Goal: Task Accomplishment & Management: Manage account settings

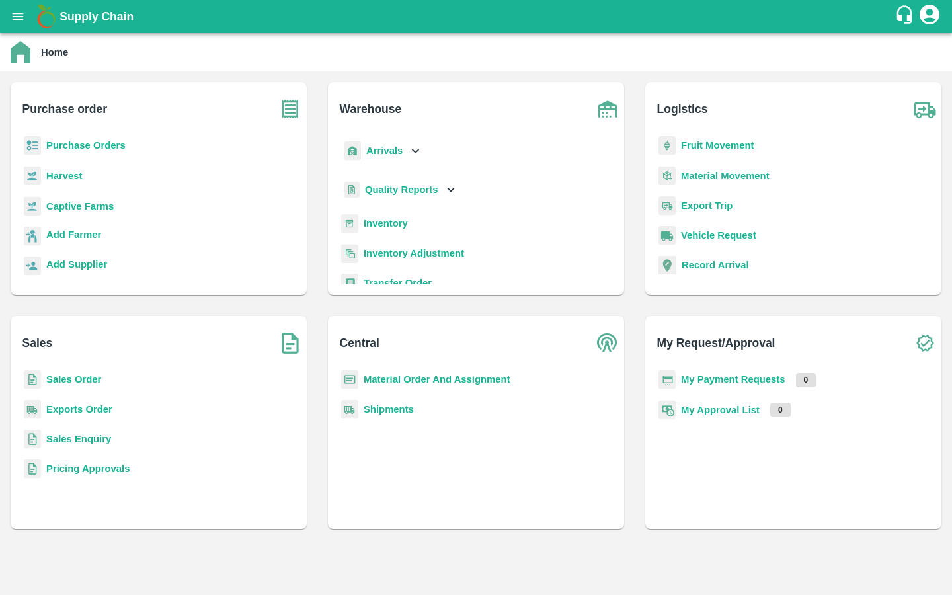
click at [28, 24] on button "open drawer" at bounding box center [18, 16] width 30 height 30
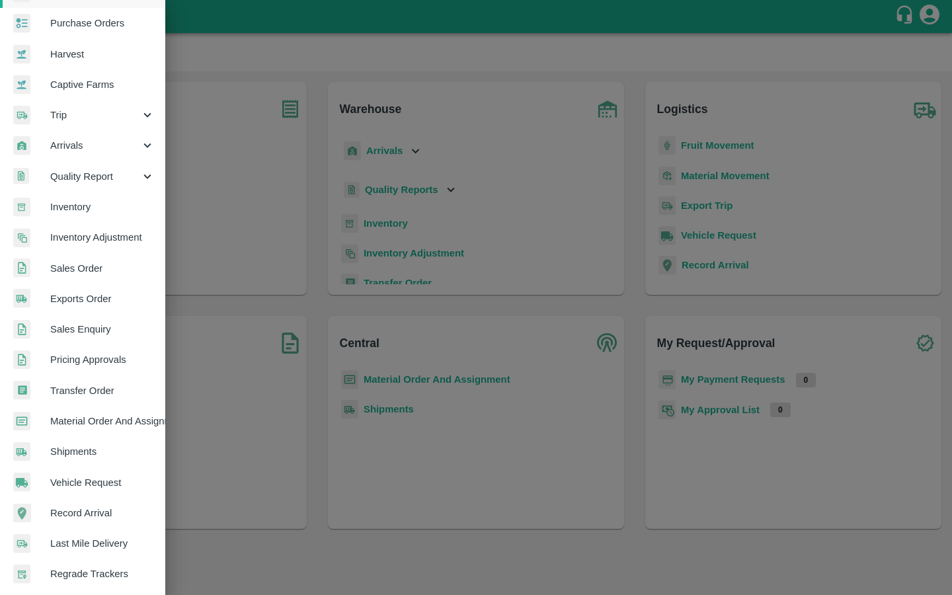
scroll to position [158, 0]
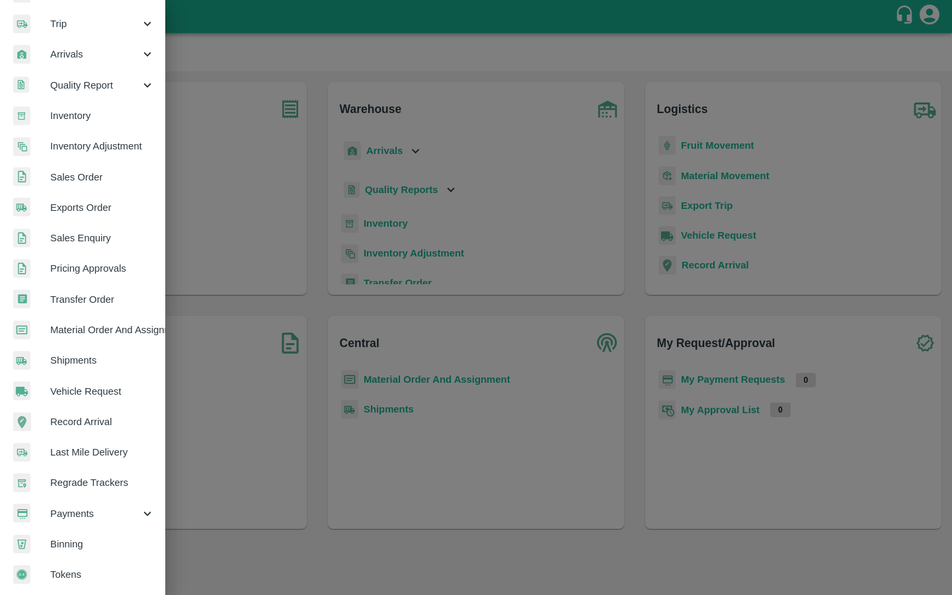
click at [78, 507] on span "Payments" at bounding box center [95, 514] width 90 height 15
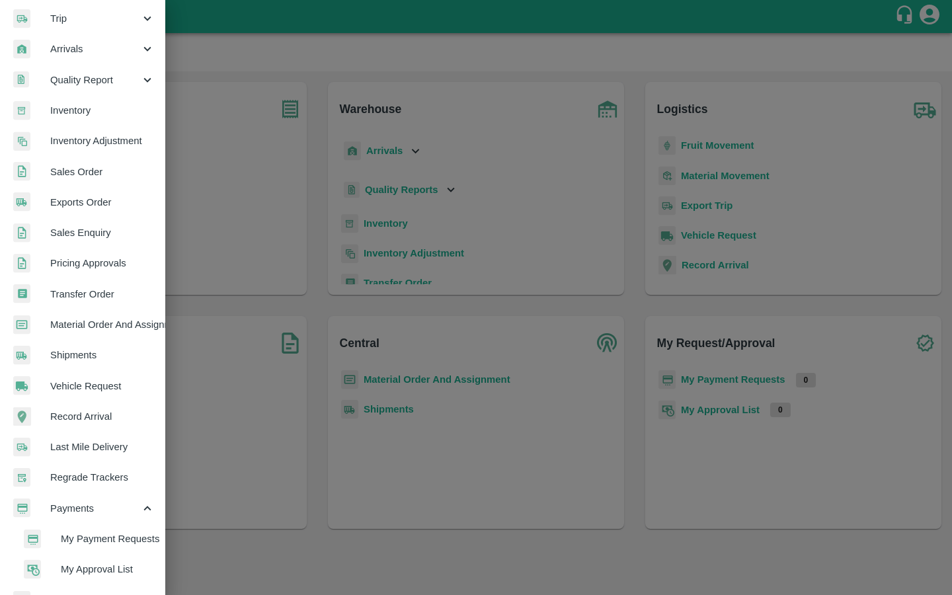
click at [78, 537] on span "My Payment Requests" at bounding box center [108, 539] width 94 height 15
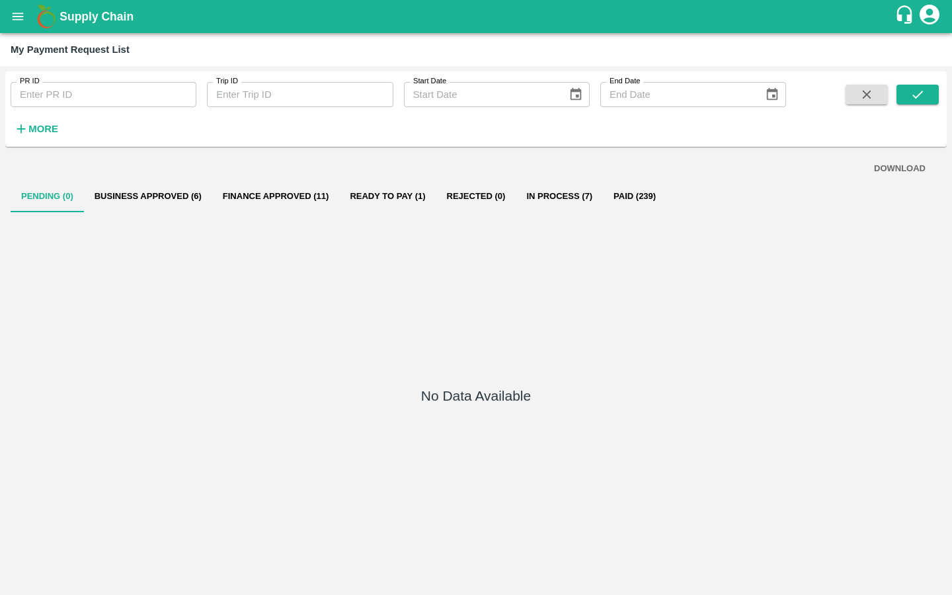
click at [153, 192] on button "Business Approved (6)" at bounding box center [148, 197] width 128 height 32
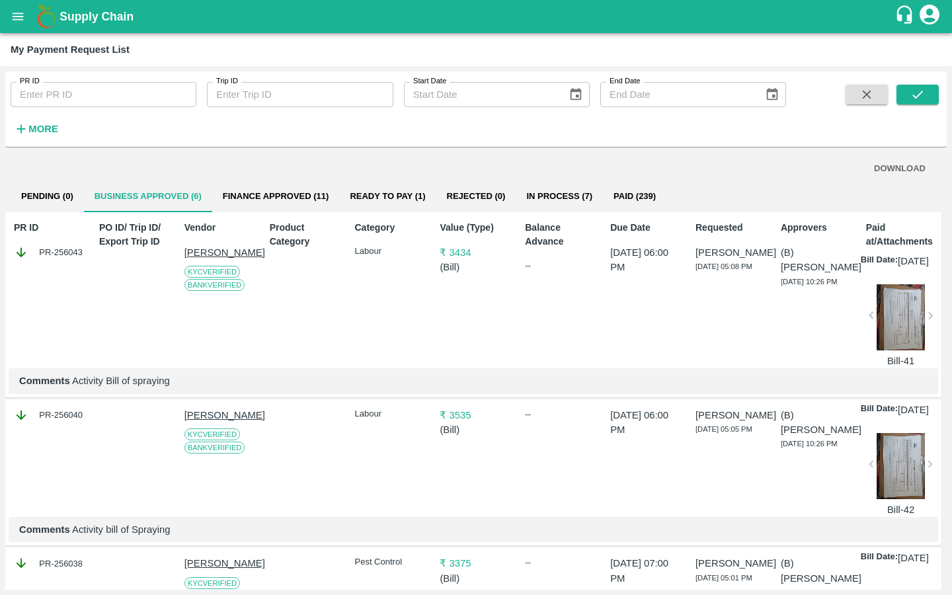
click at [268, 201] on button "Finance Approved (11)" at bounding box center [276, 197] width 128 height 32
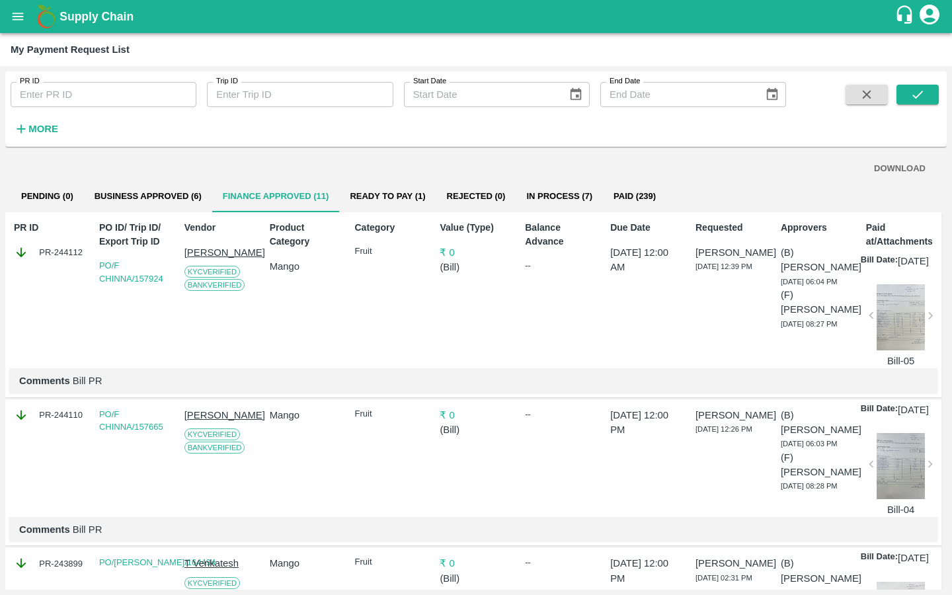
click at [357, 200] on button "Ready To Pay (1)" at bounding box center [387, 197] width 97 height 32
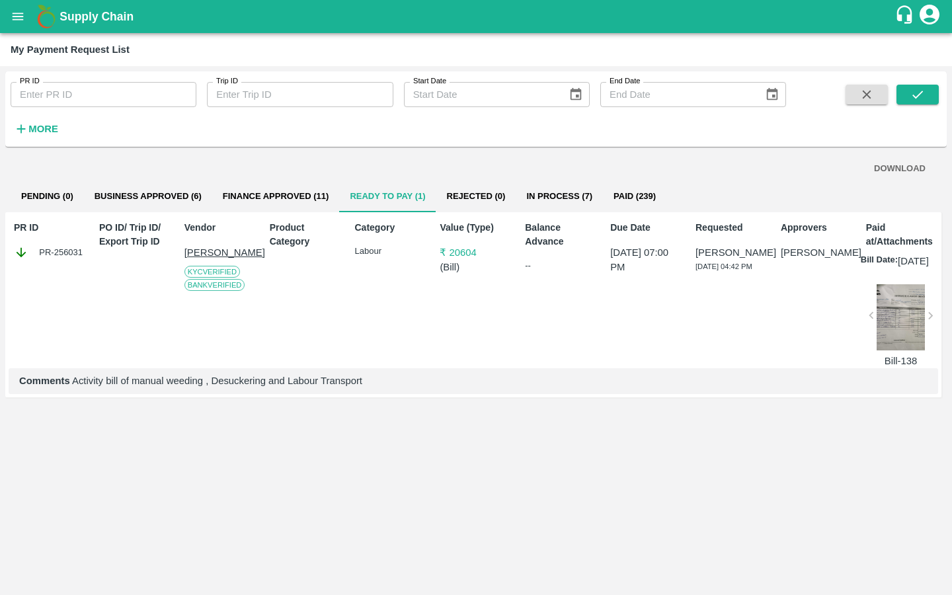
click at [67, 205] on button "Pending (0)" at bounding box center [47, 197] width 73 height 32
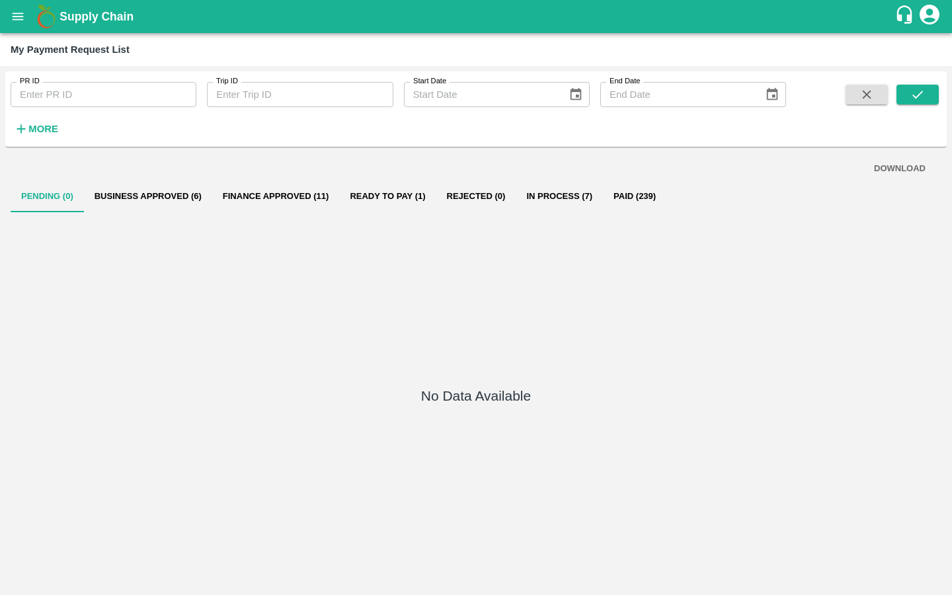
click at [154, 193] on button "Business Approved (6)" at bounding box center [148, 197] width 128 height 32
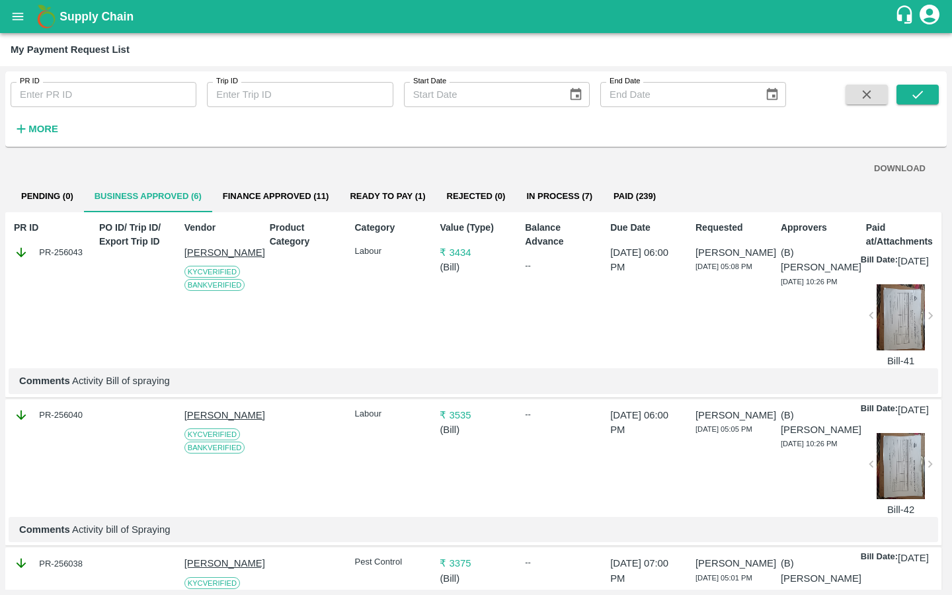
click at [269, 208] on button "Finance Approved (11)" at bounding box center [276, 197] width 128 height 32
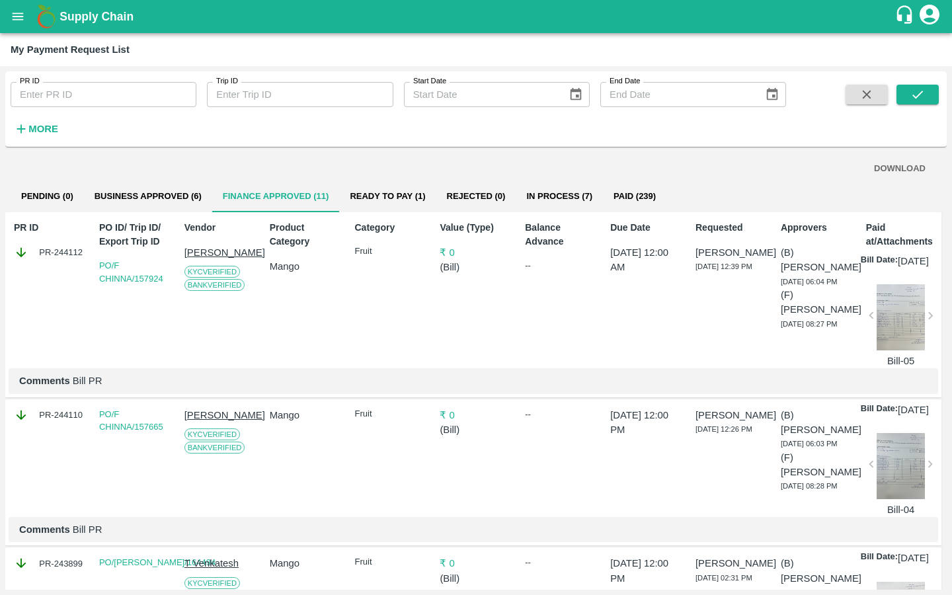
click at [142, 183] on button "Business Approved (6)" at bounding box center [148, 197] width 128 height 32
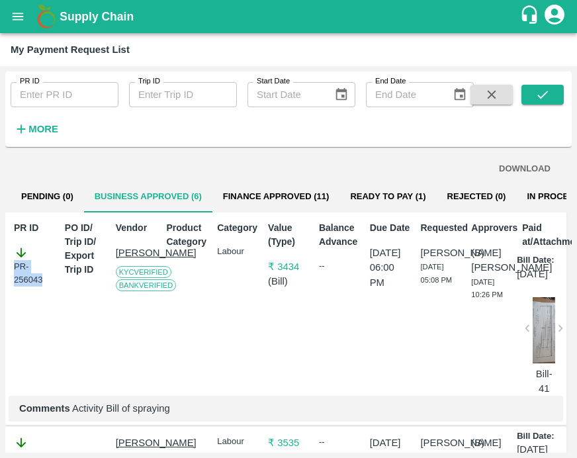
drag, startPoint x: 42, startPoint y: 282, endPoint x: -40, endPoint y: 256, distance: 85.3
click at [0, 256] on html "Supply Chain My Payment Request List PR ID PR ID Trip ID Trip ID Start Date Sta…" at bounding box center [288, 229] width 577 height 458
copy div "PR-256043"
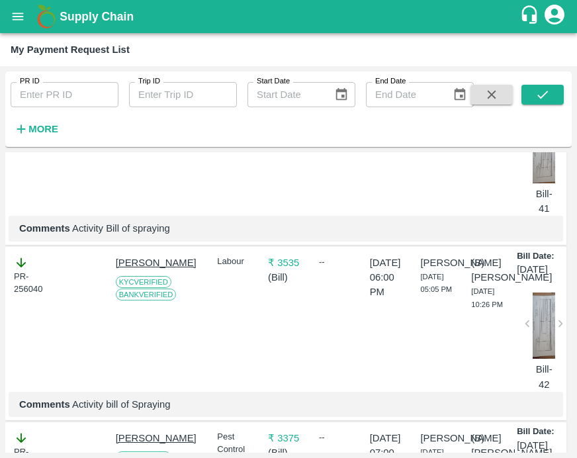
scroll to position [184, 0]
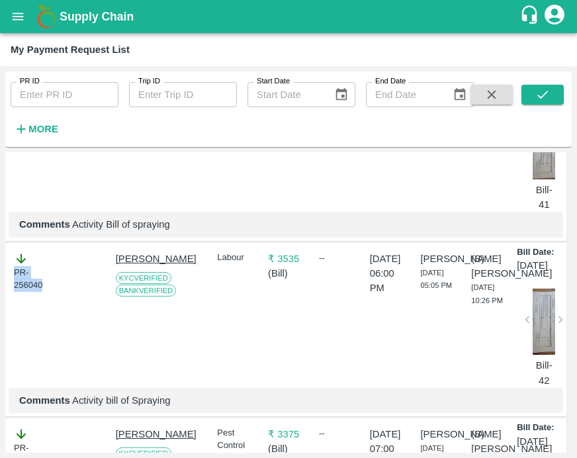
drag, startPoint x: 46, startPoint y: 310, endPoint x: -7, endPoint y: 284, distance: 58.3
click at [0, 284] on html "Supply Chain My Payment Request List PR ID PR ID Trip ID Trip ID Start Date Sta…" at bounding box center [288, 229] width 577 height 458
copy div "PR-256040"
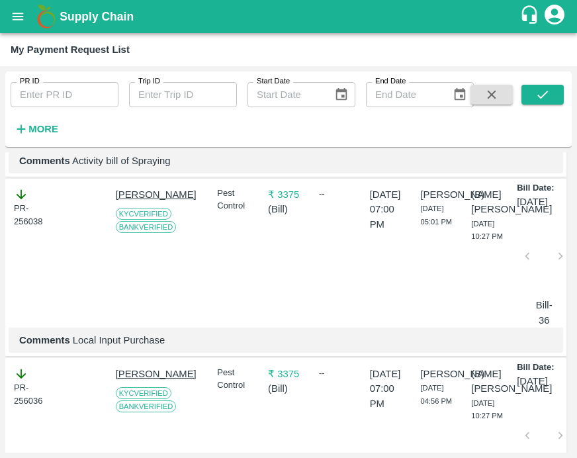
scroll to position [427, 0]
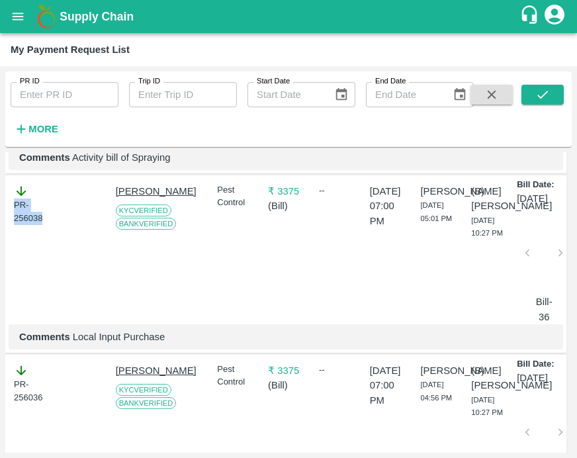
drag, startPoint x: 47, startPoint y: 258, endPoint x: 3, endPoint y: 238, distance: 47.9
click at [3, 238] on div "PR ID PR ID Trip ID Trip ID Start Date Start Date End Date End Date More DOWNLO…" at bounding box center [288, 261] width 577 height 391
copy div "PR-256038"
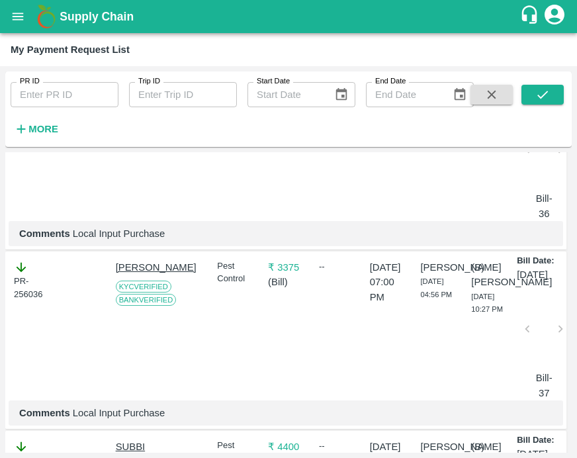
scroll to position [550, 0]
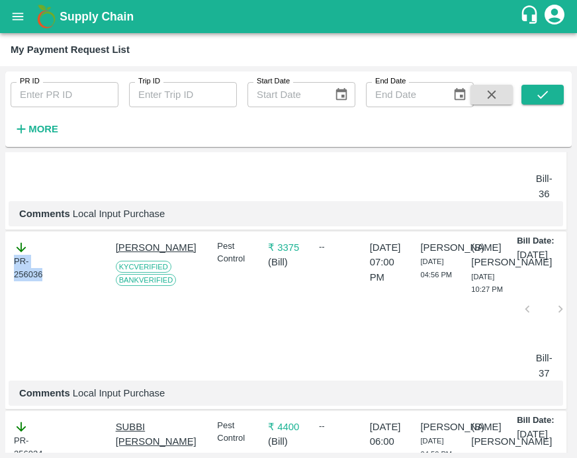
drag, startPoint x: 47, startPoint y: 333, endPoint x: 9, endPoint y: 317, distance: 40.9
click at [9, 317] on div "PR-256036" at bounding box center [32, 307] width 46 height 145
copy div "PR-256036"
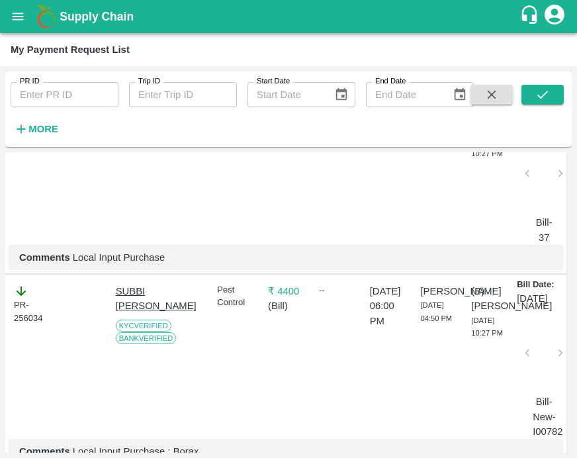
scroll to position [696, 0]
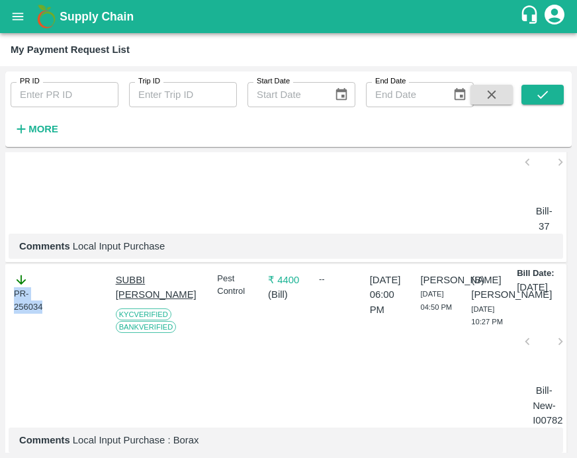
drag, startPoint x: 42, startPoint y: 374, endPoint x: -12, endPoint y: 364, distance: 55.1
click at [0, 364] on html "Supply Chain My Payment Request List PR ID PR ID Trip ID Trip ID Start Date Sta…" at bounding box center [288, 229] width 577 height 458
copy div "PR-256034"
click at [572, 343] on div "PR ID PR ID Trip ID Trip ID Start Date Start Date End Date End Date More DOWNLO…" at bounding box center [288, 261] width 577 height 391
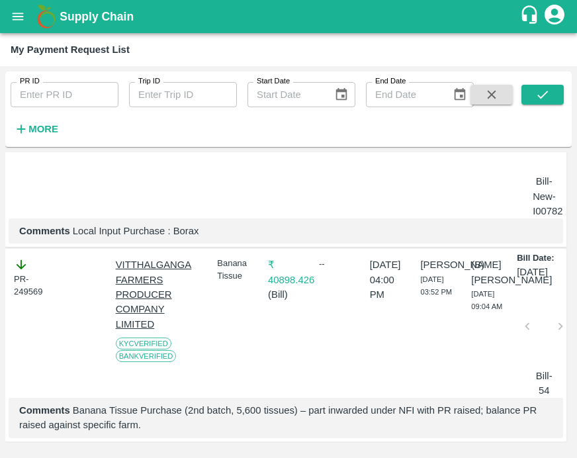
scroll to position [1010, 0]
drag, startPoint x: 47, startPoint y: 274, endPoint x: -4, endPoint y: 249, distance: 57.1
click at [0, 249] on html "Supply Chain My Payment Request List PR ID PR ID Trip ID Trip ID Start Date Sta…" at bounding box center [288, 229] width 577 height 458
copy div "PR-249569"
